Goal: Information Seeking & Learning: Check status

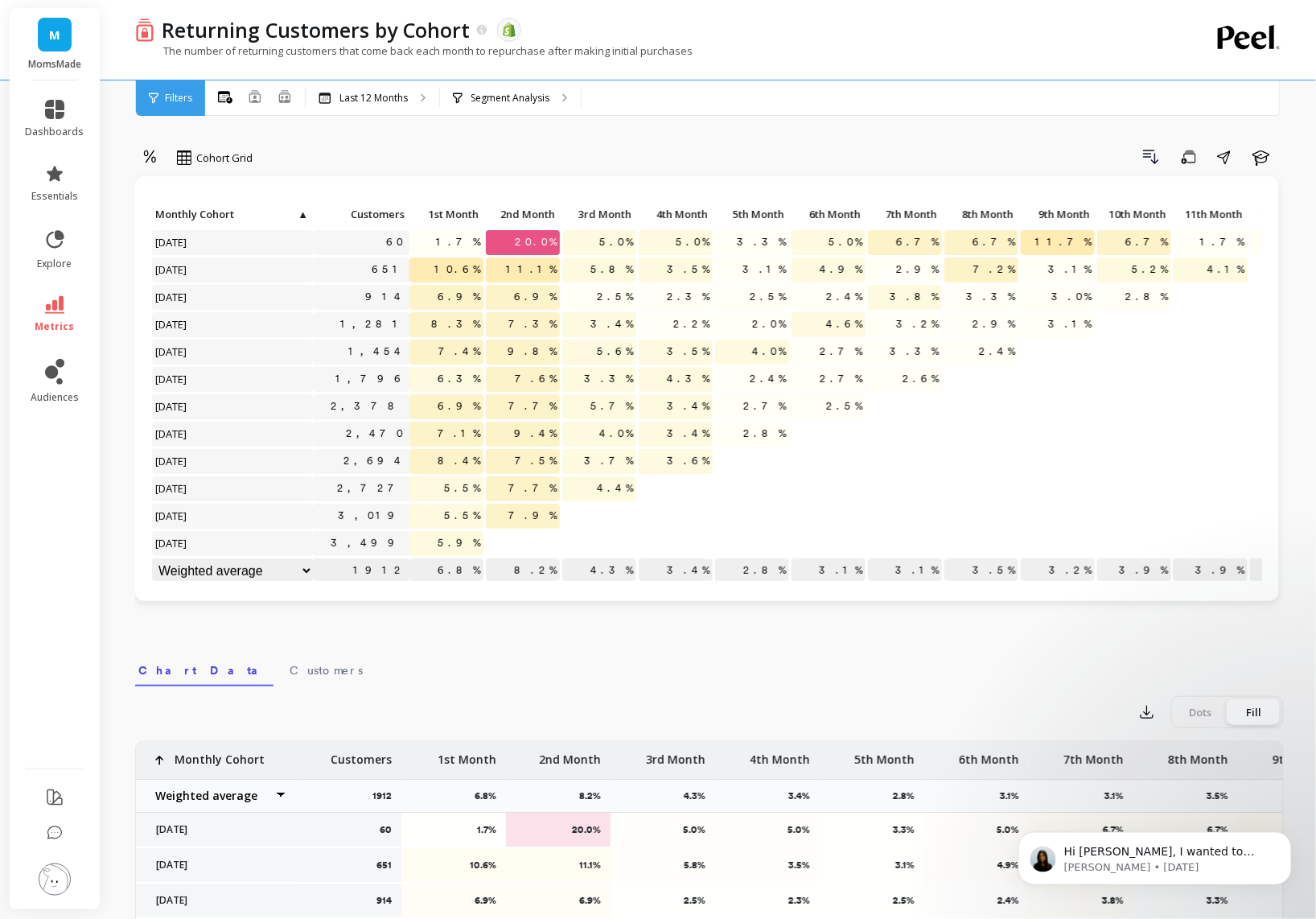
click at [614, 490] on span "4.4%" at bounding box center [615, 489] width 43 height 24
click at [687, 465] on span "3.6%" at bounding box center [688, 461] width 49 height 24
click at [765, 434] on span "2.8%" at bounding box center [764, 434] width 49 height 24
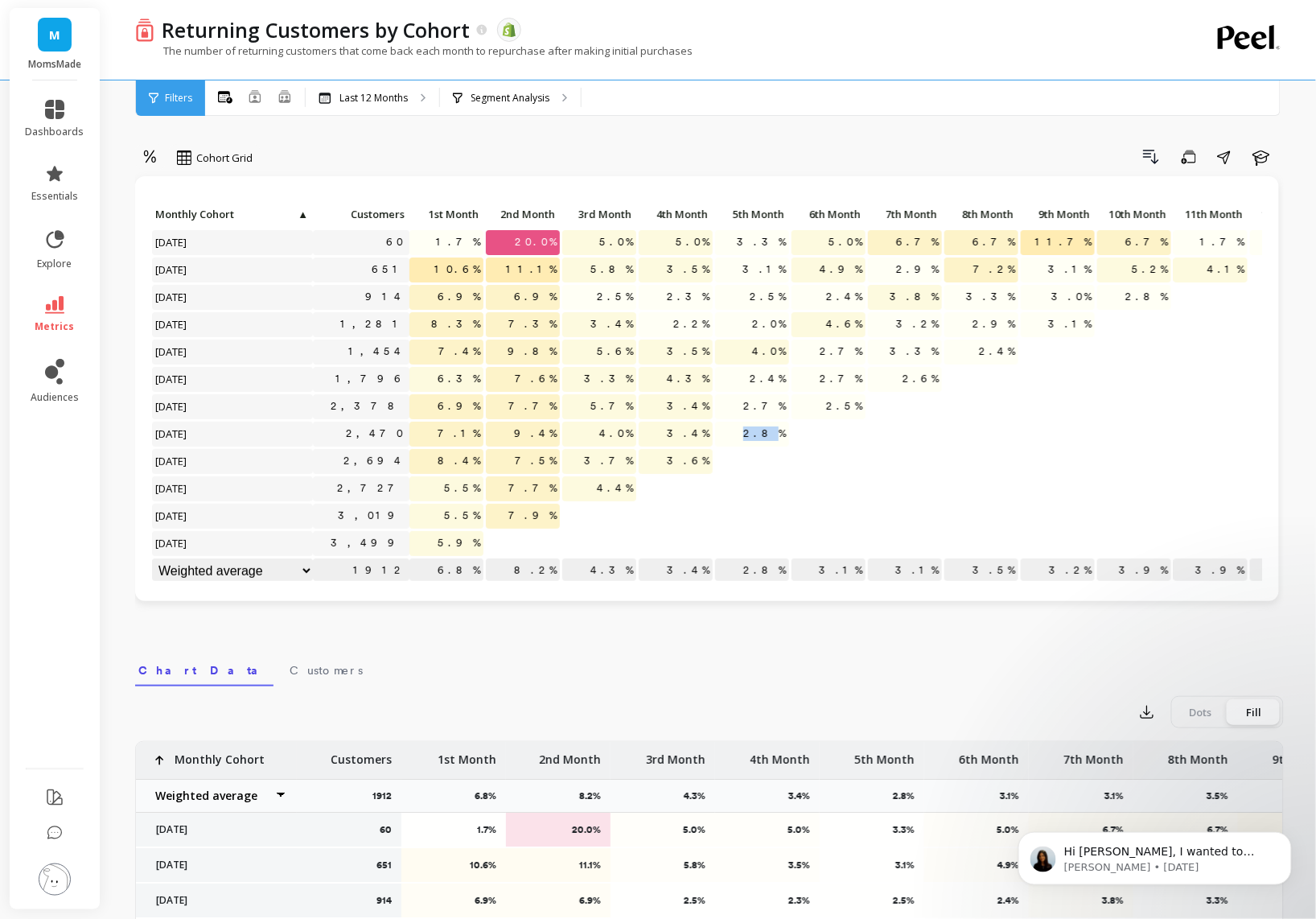
click at [765, 434] on span "2.8%" at bounding box center [764, 434] width 49 height 24
click at [832, 401] on p "2.5%" at bounding box center [828, 406] width 74 height 24
click at [913, 371] on span "2.6%" at bounding box center [920, 379] width 43 height 24
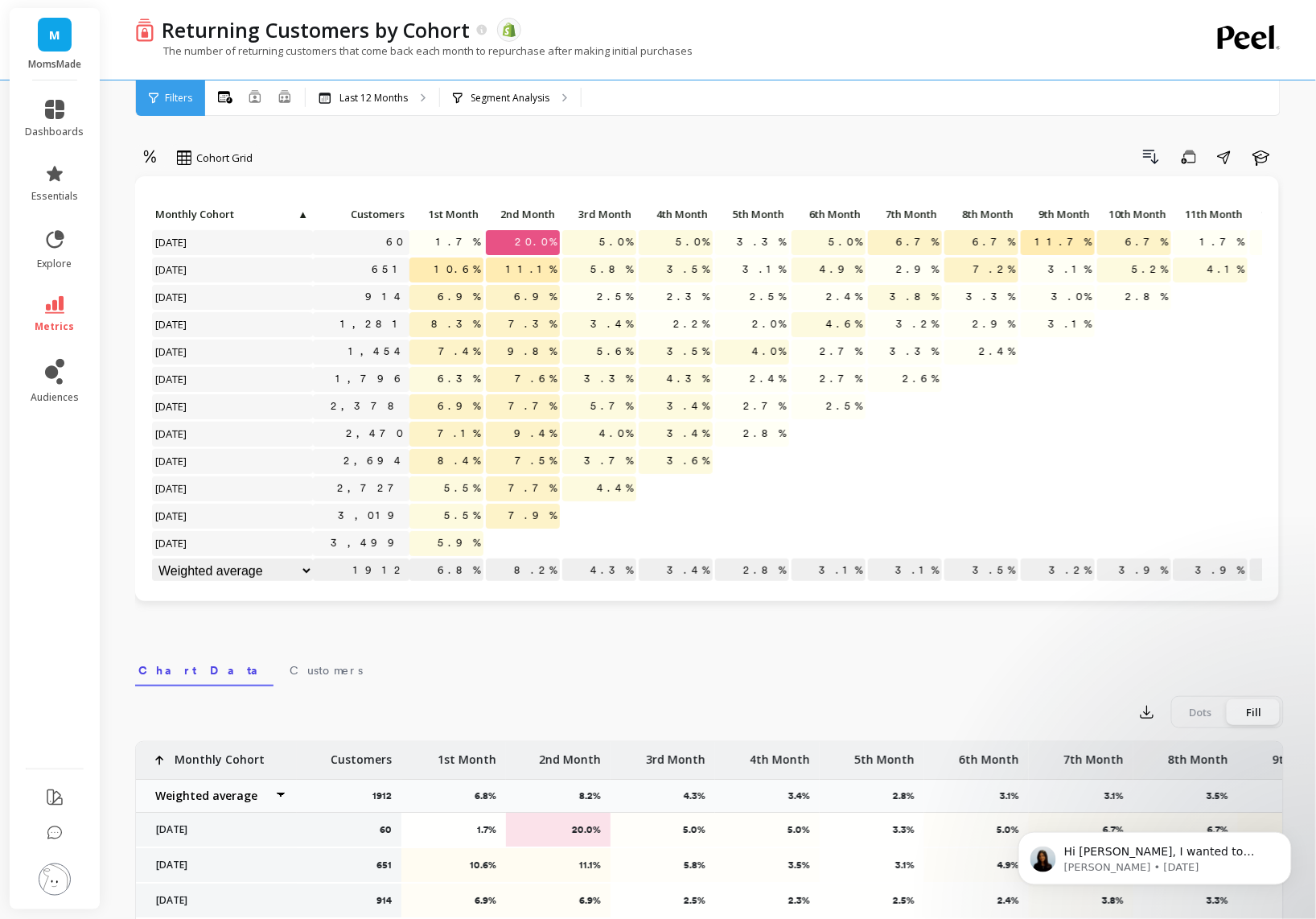
click at [980, 353] on p "2.4%" at bounding box center [981, 351] width 74 height 24
click at [1063, 314] on p "3.1%" at bounding box center [1058, 324] width 74 height 24
click at [1119, 299] on p "2.8%" at bounding box center [1134, 297] width 74 height 24
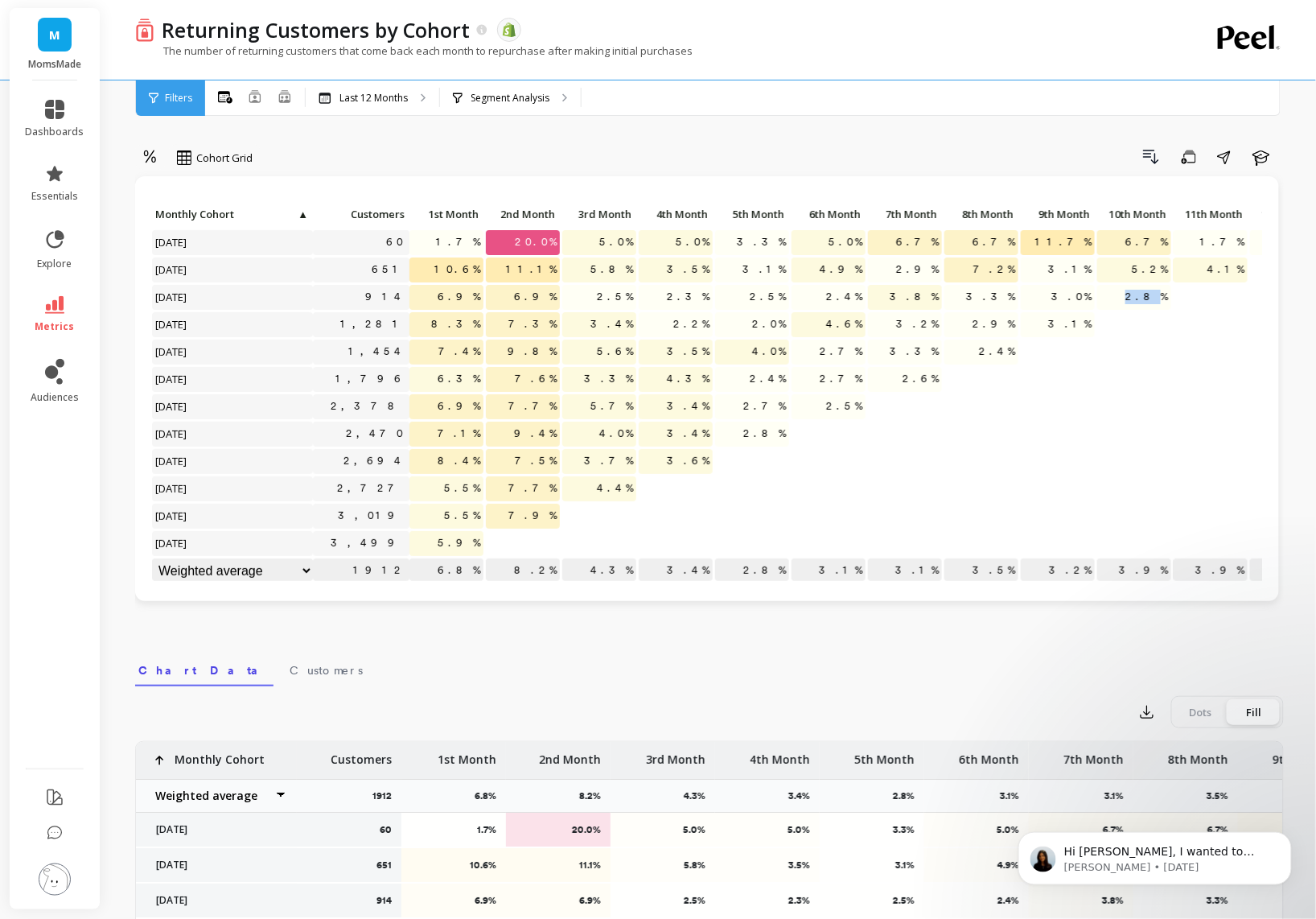
click at [1119, 299] on p "2.8%" at bounding box center [1134, 297] width 74 height 24
